Goal: Obtain resource: Download file/media

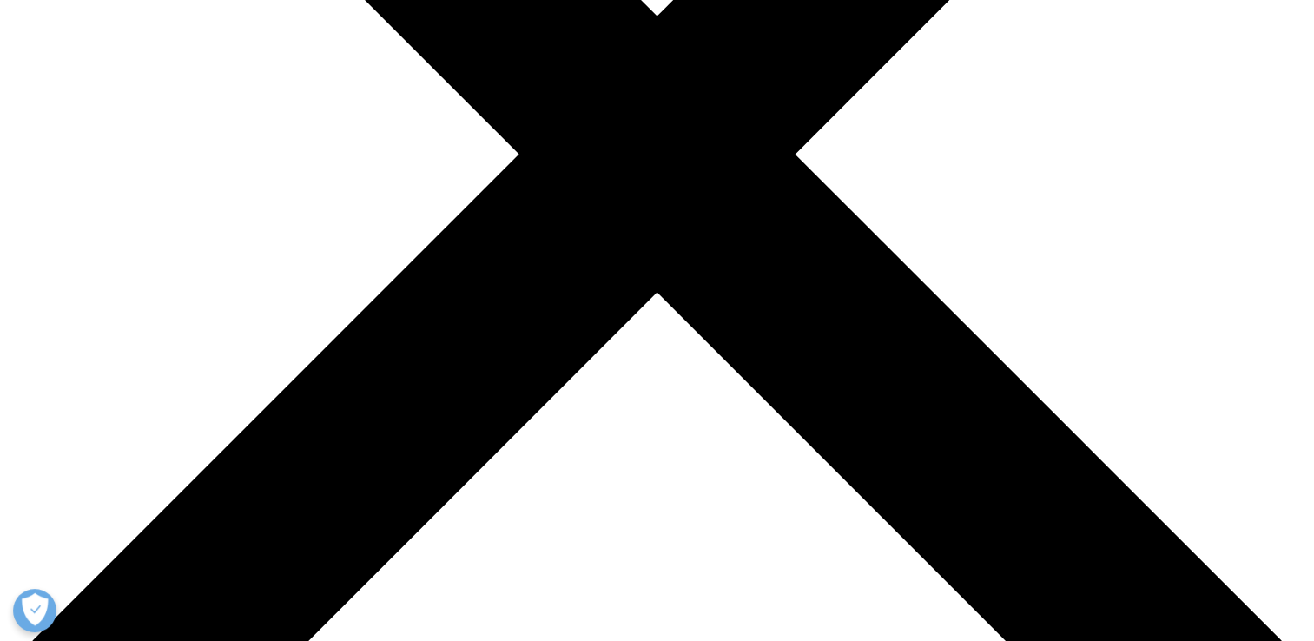
scroll to position [1705, 1025]
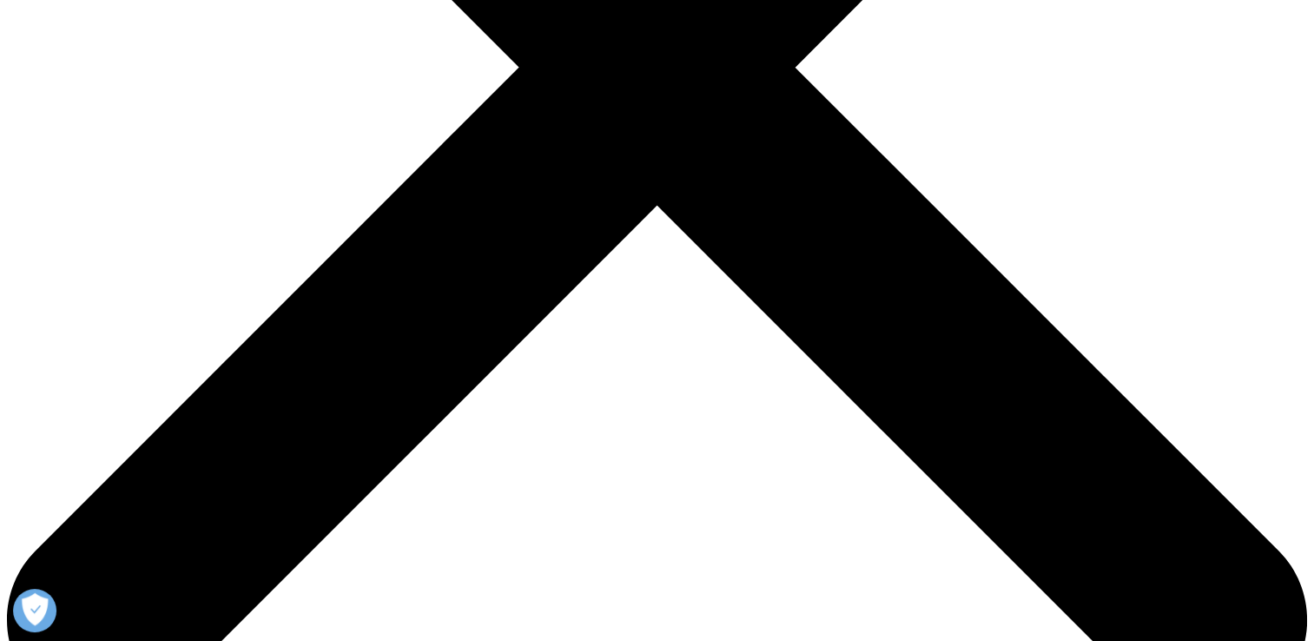
type input "\"
type input "[PERSON_NAME]"
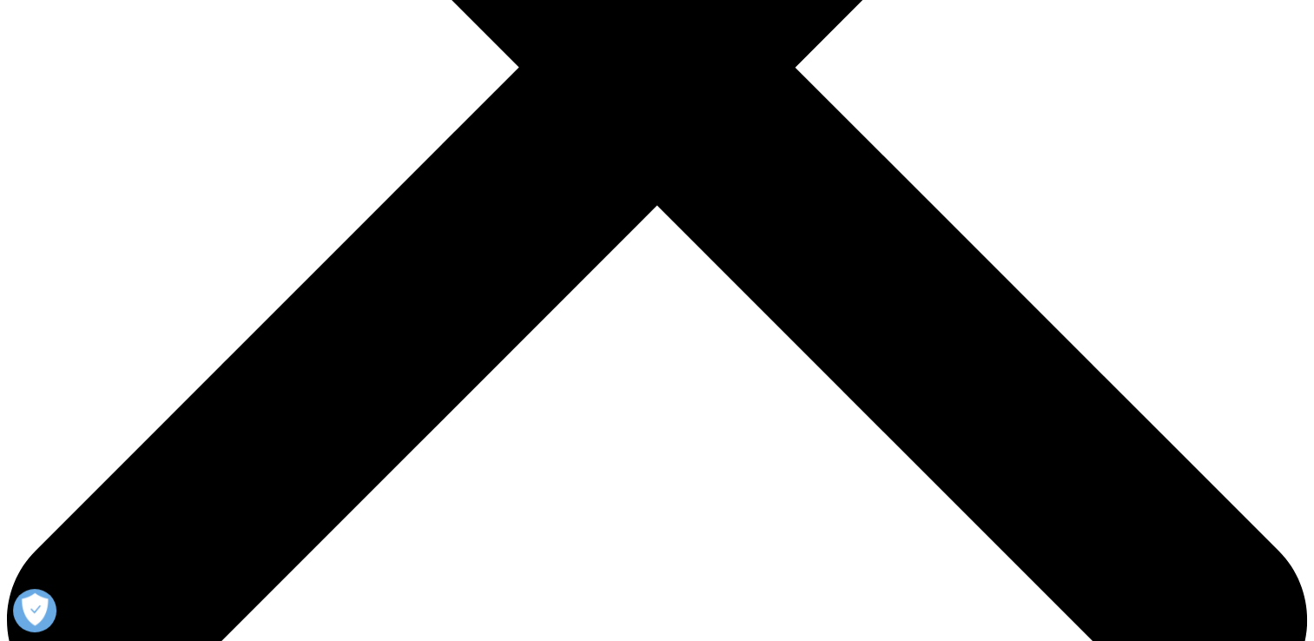
type input "[EMAIL_ADDRESS][DOMAIN_NAME]"
type input "Marketing Manager"
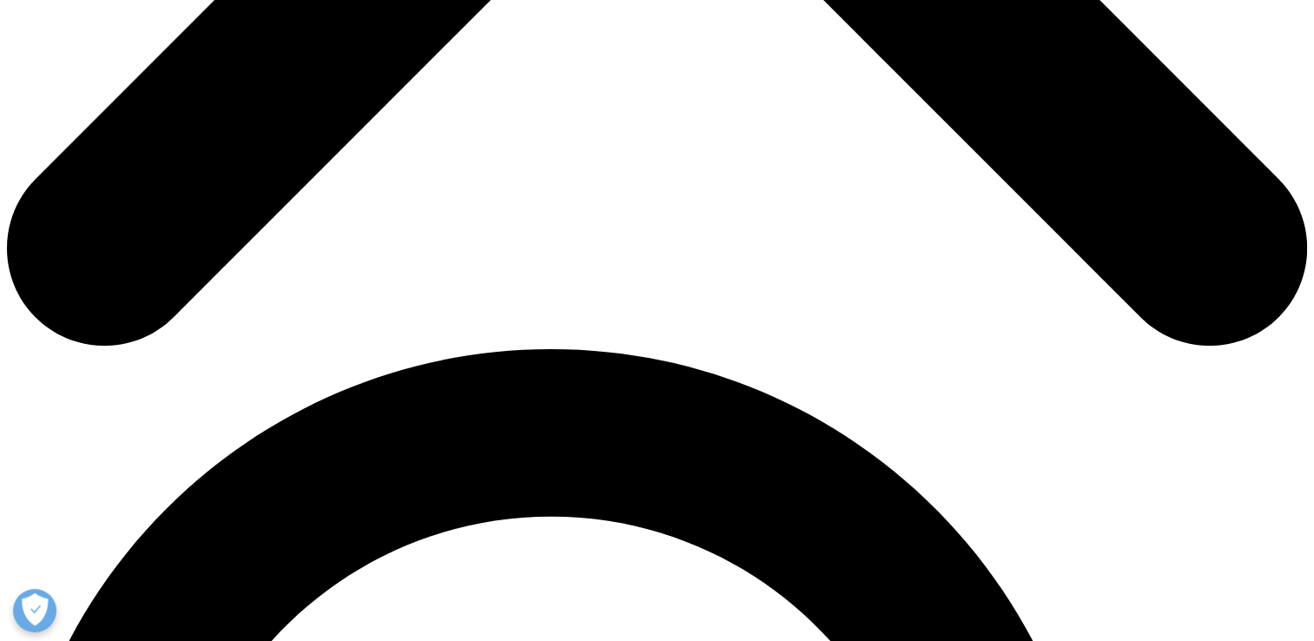
type input "[PERSON_NAME] [PERSON_NAME] Critical Care"
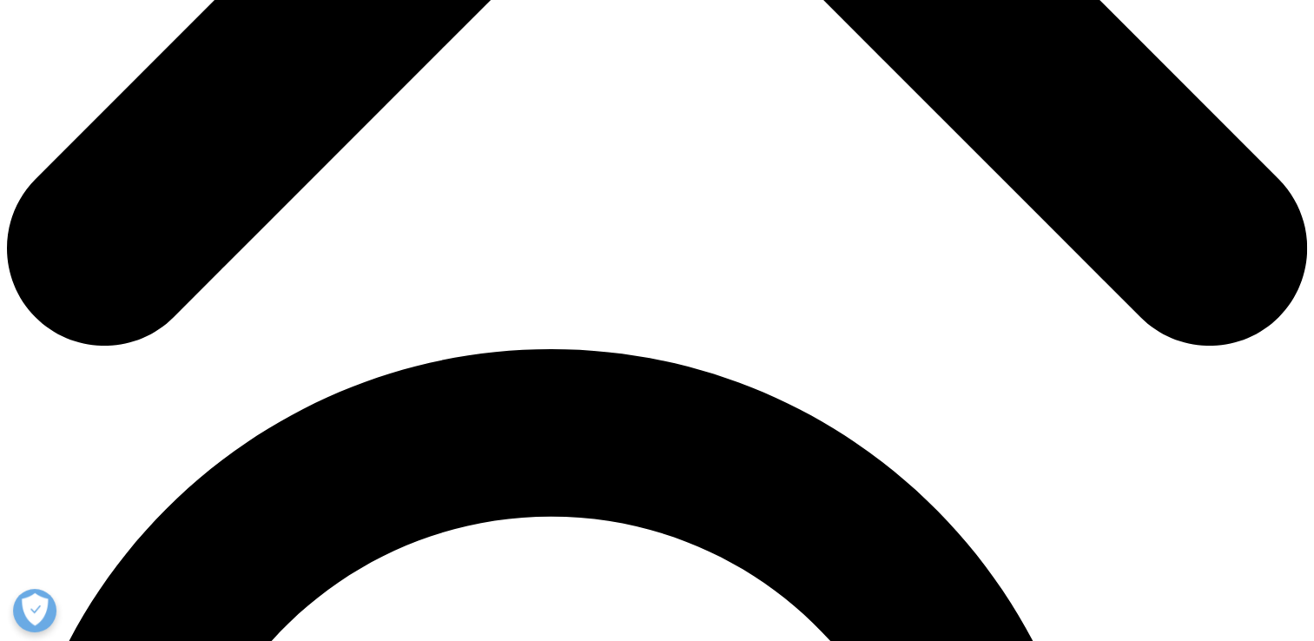
select select "[GEOGRAPHIC_DATA]"
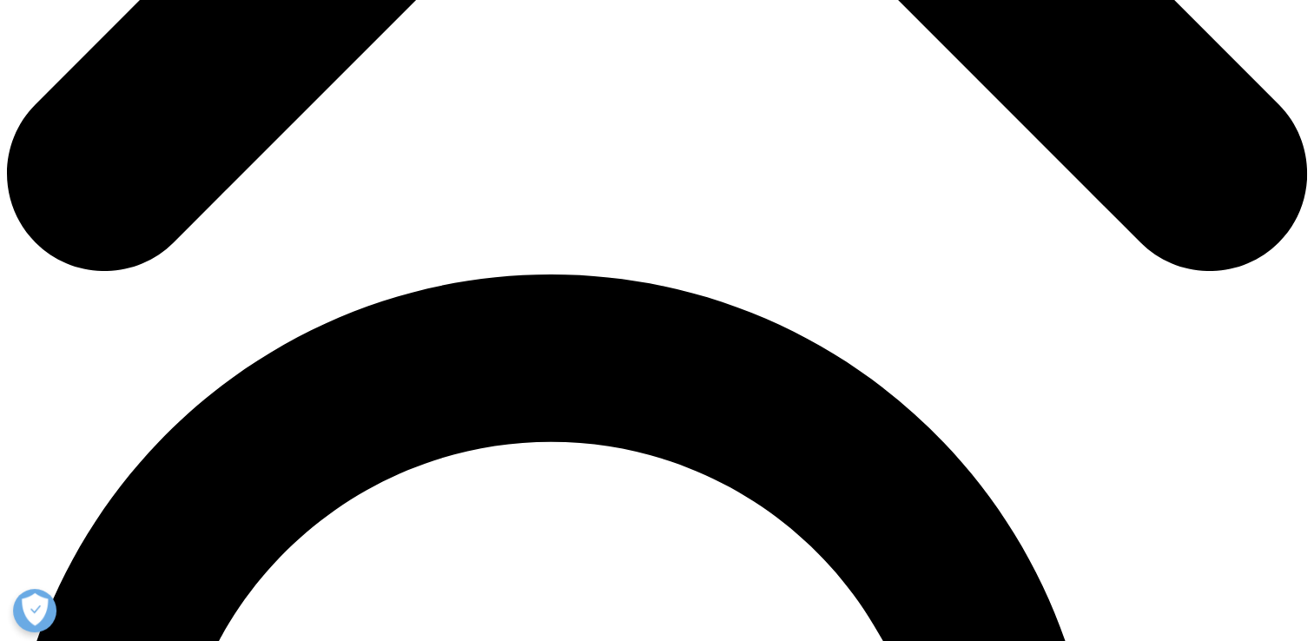
scroll to position [1153, 0]
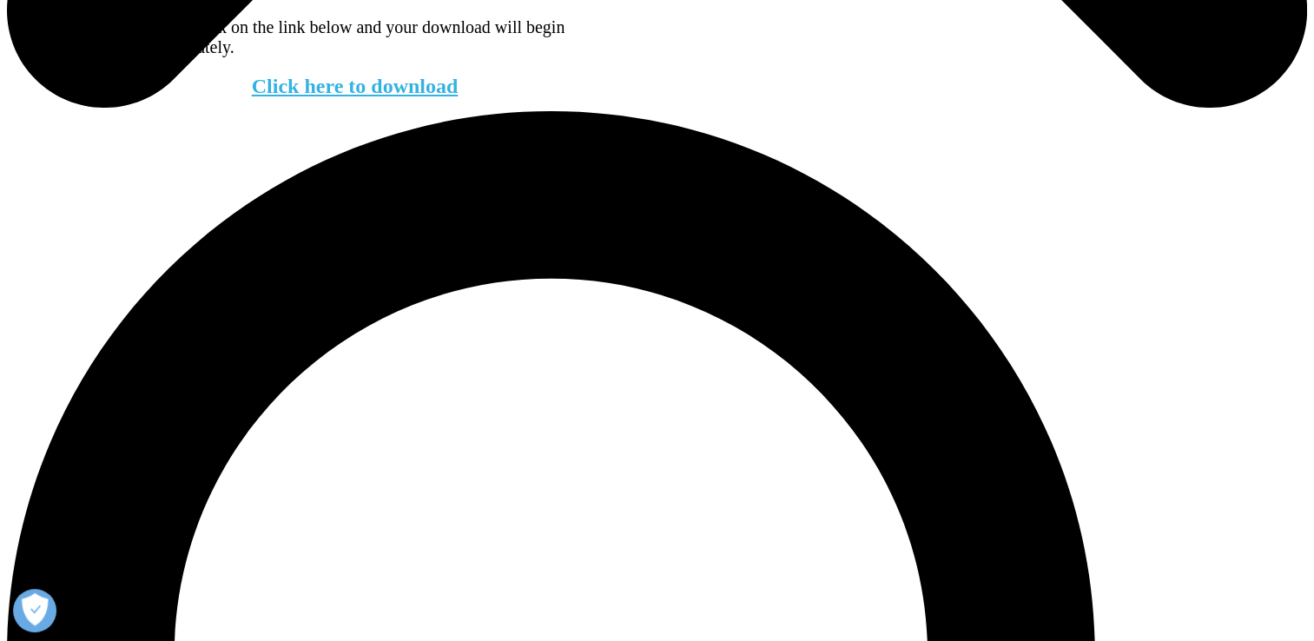
scroll to position [1227, 0]
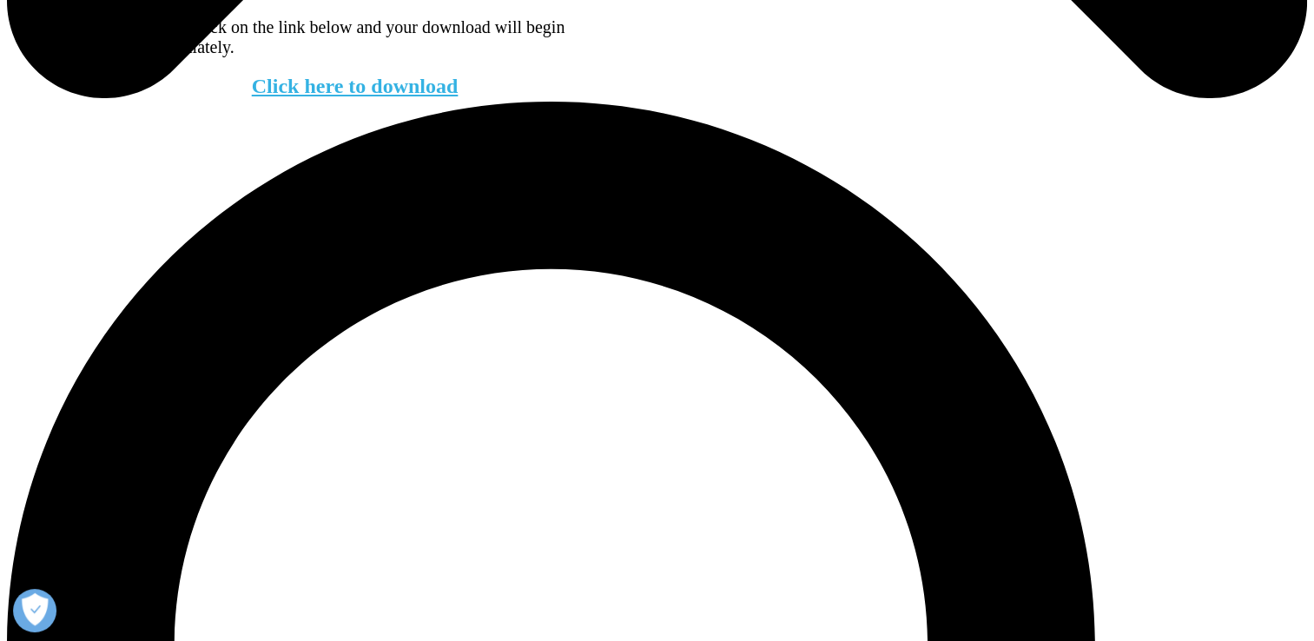
click at [397, 97] on link "Click here to download" at bounding box center [355, 86] width 207 height 23
